Goal: Register for event/course

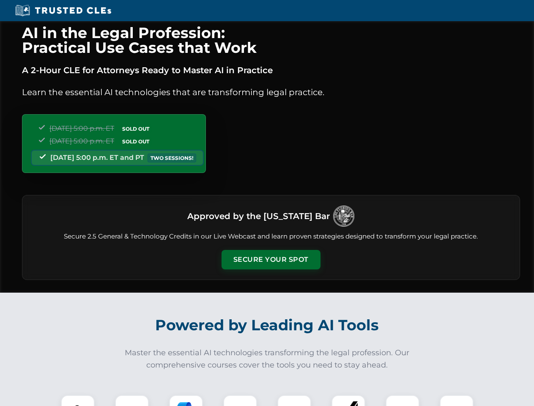
click at [271, 260] on button "Secure Your Spot" at bounding box center [271, 259] width 99 height 19
click at [78, 401] on img at bounding box center [78, 412] width 25 height 25
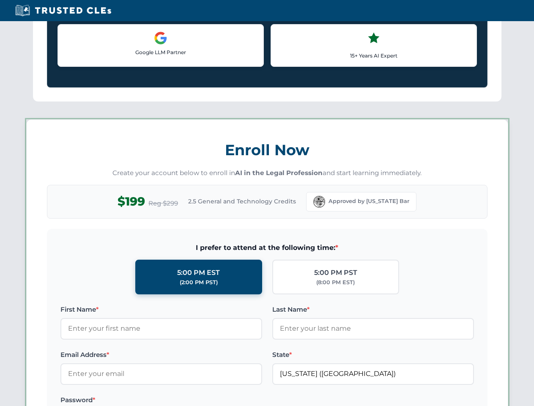
click at [186, 401] on label "Password *" at bounding box center [162, 400] width 202 height 10
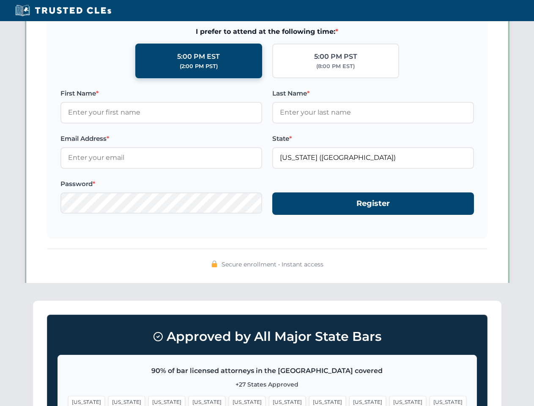
click at [390, 401] on span "[US_STATE]" at bounding box center [408, 402] width 37 height 12
